Goal: Navigation & Orientation: Find specific page/section

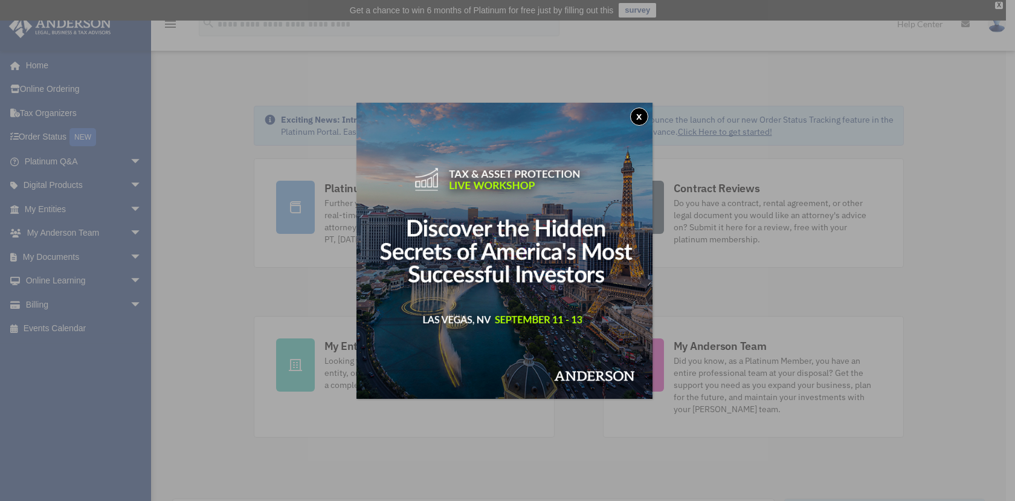
click at [38, 297] on div "x" at bounding box center [507, 250] width 1015 height 501
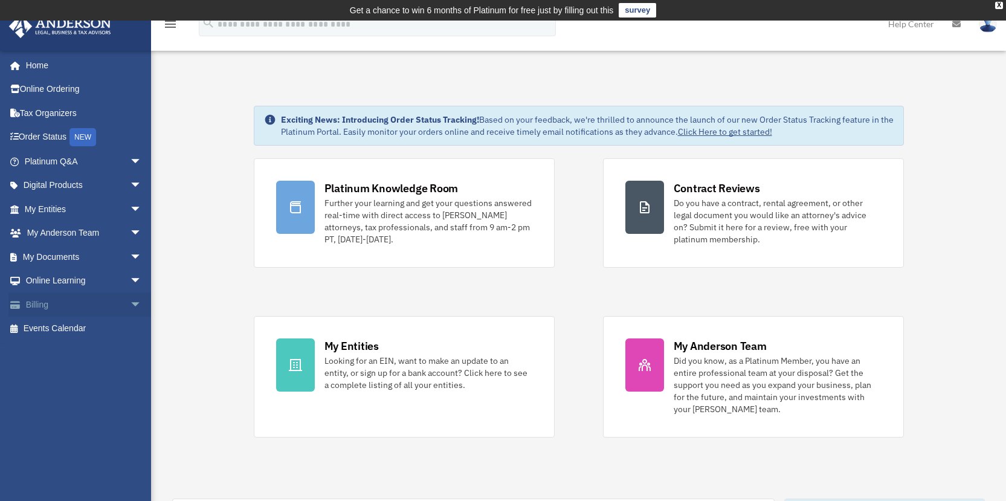
click at [130, 302] on span "arrow_drop_down" at bounding box center [142, 305] width 24 height 25
click at [89, 326] on link "$ Open Invoices" at bounding box center [88, 329] width 143 height 25
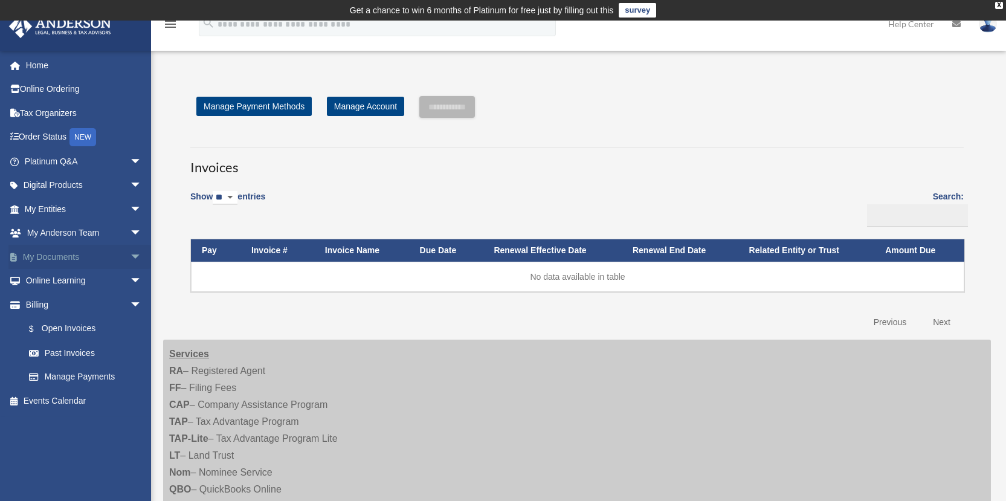
click at [130, 256] on span "arrow_drop_down" at bounding box center [142, 257] width 24 height 25
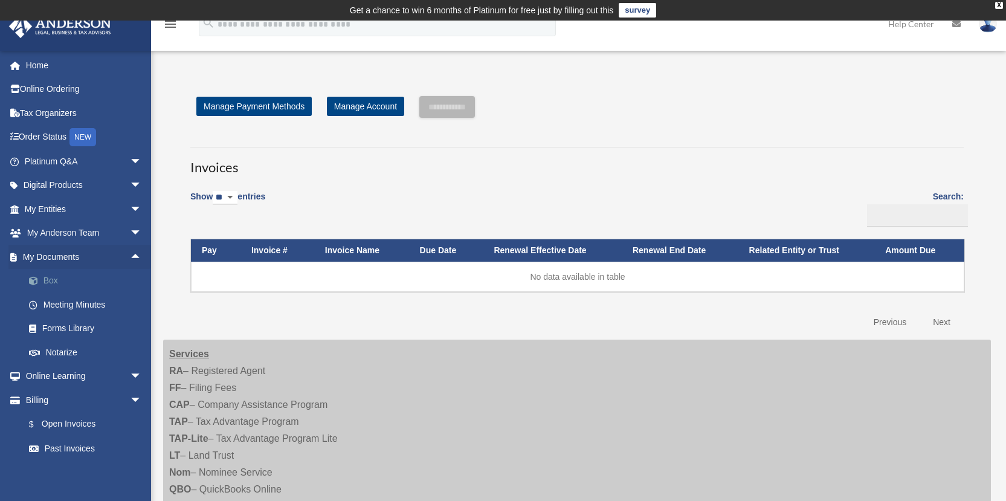
click at [47, 277] on link "Box" at bounding box center [88, 281] width 143 height 24
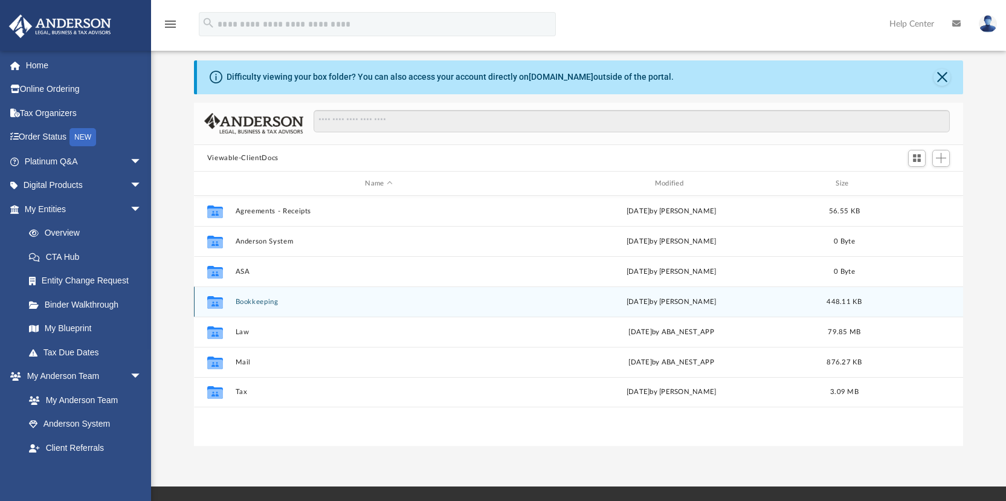
scroll to position [60, 0]
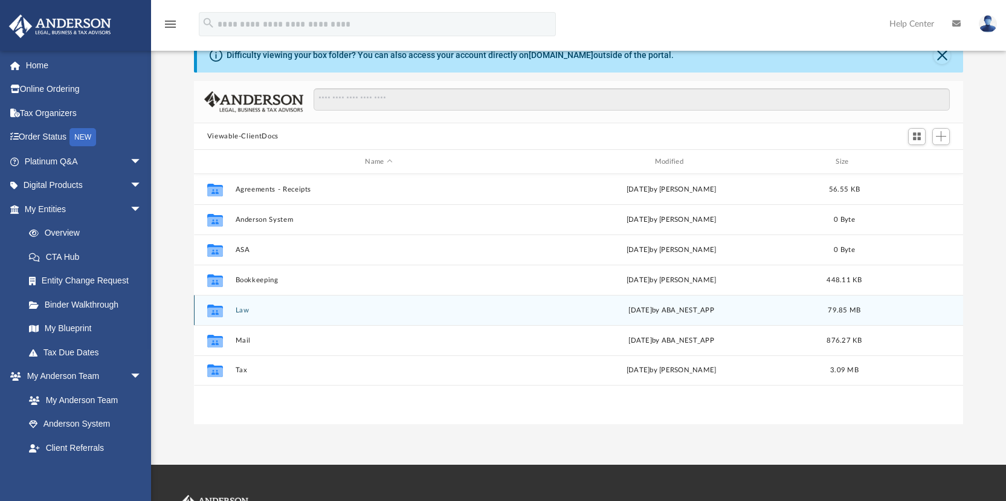
click at [238, 308] on button "Law" at bounding box center [378, 310] width 287 height 8
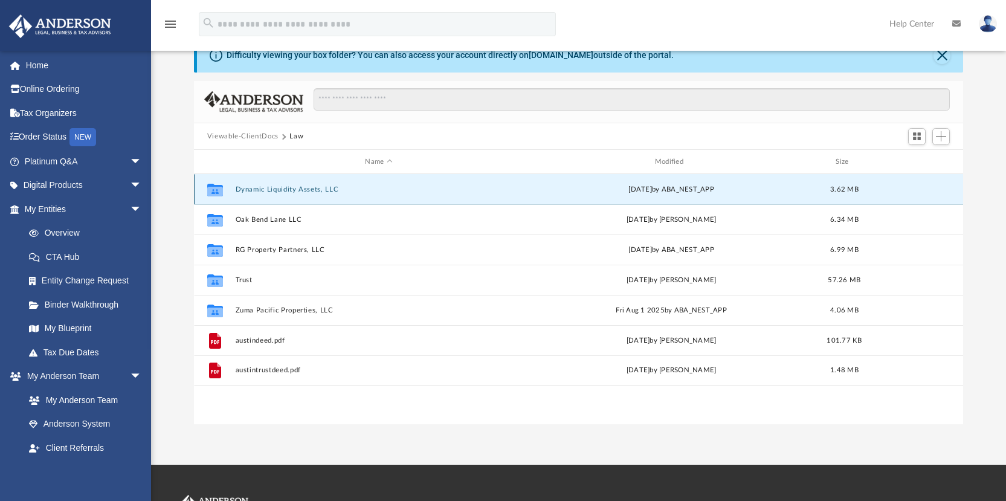
click at [322, 188] on button "Dynamic Liquidity Assets, LLC" at bounding box center [378, 190] width 287 height 8
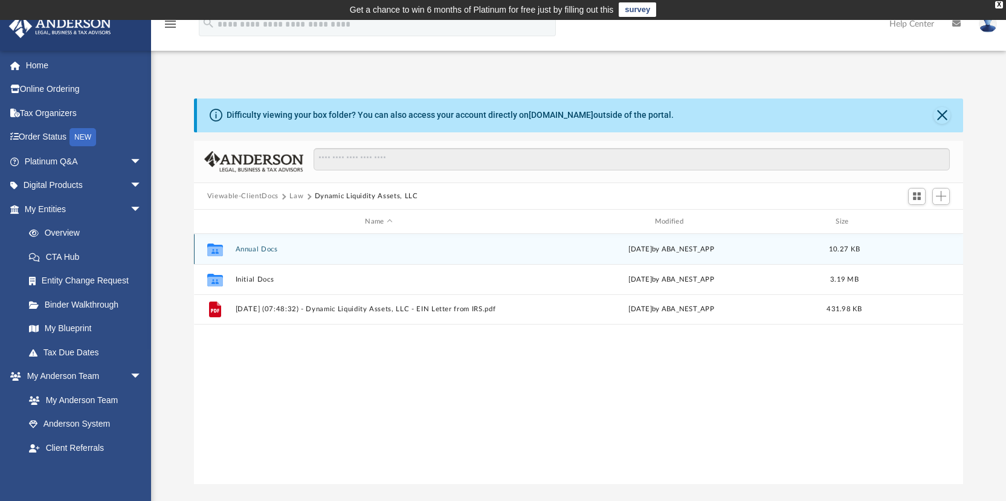
scroll to position [0, 0]
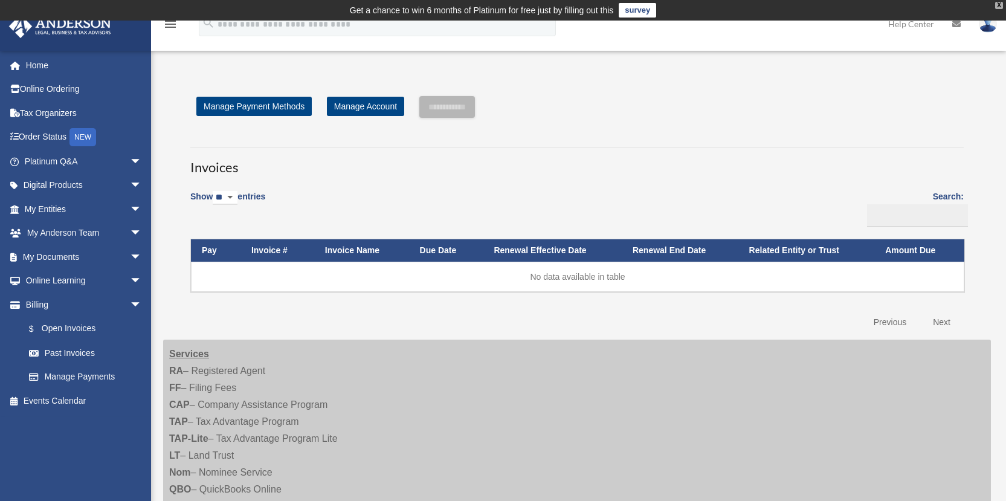
click at [999, 5] on div "X" at bounding box center [999, 5] width 8 height 7
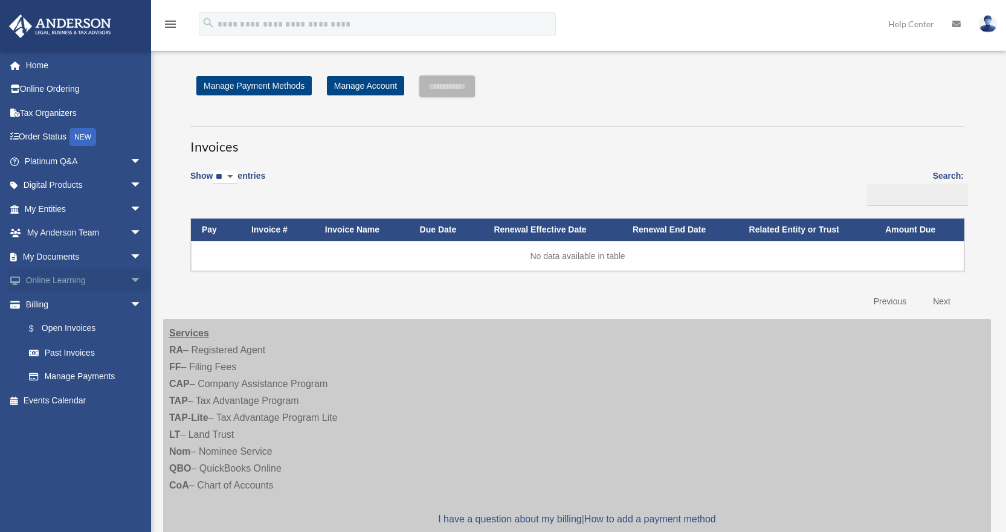
click at [130, 274] on span "arrow_drop_down" at bounding box center [142, 281] width 24 height 25
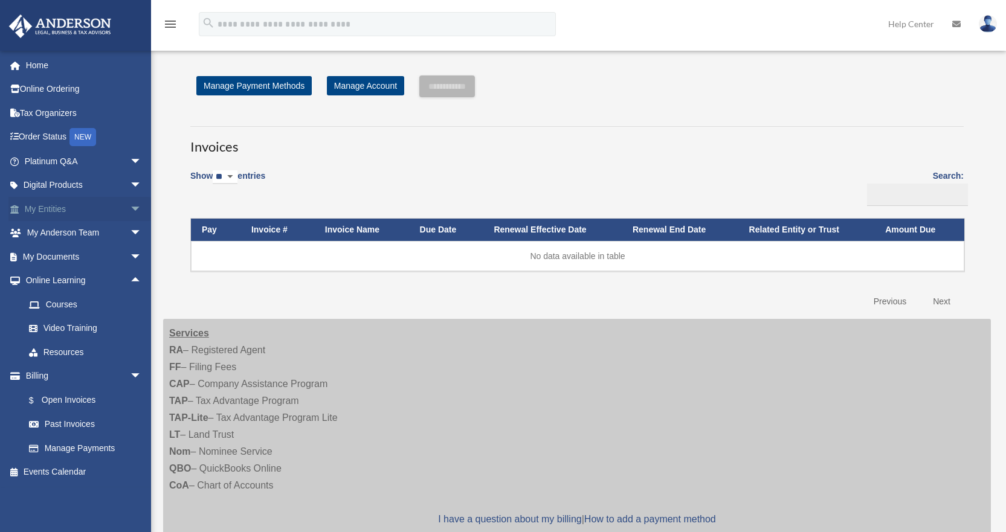
click at [130, 206] on span "arrow_drop_down" at bounding box center [142, 209] width 24 height 25
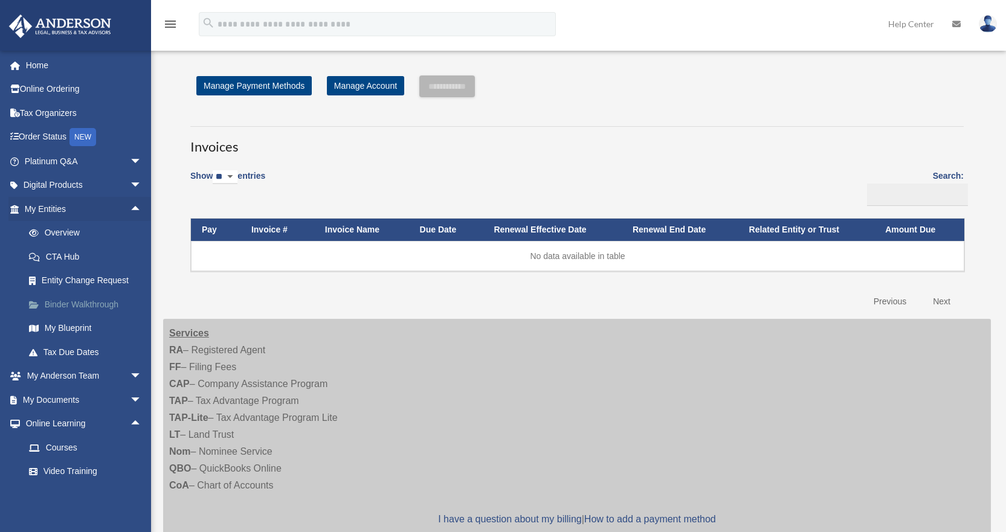
click at [104, 307] on link "Binder Walkthrough" at bounding box center [88, 305] width 143 height 24
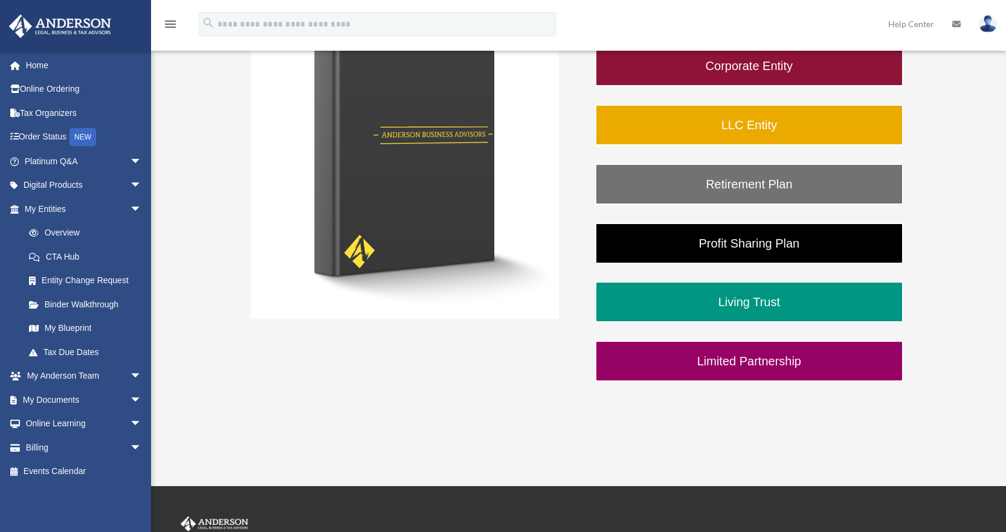
scroll to position [63, 0]
